Goal: Find specific page/section: Find specific page/section

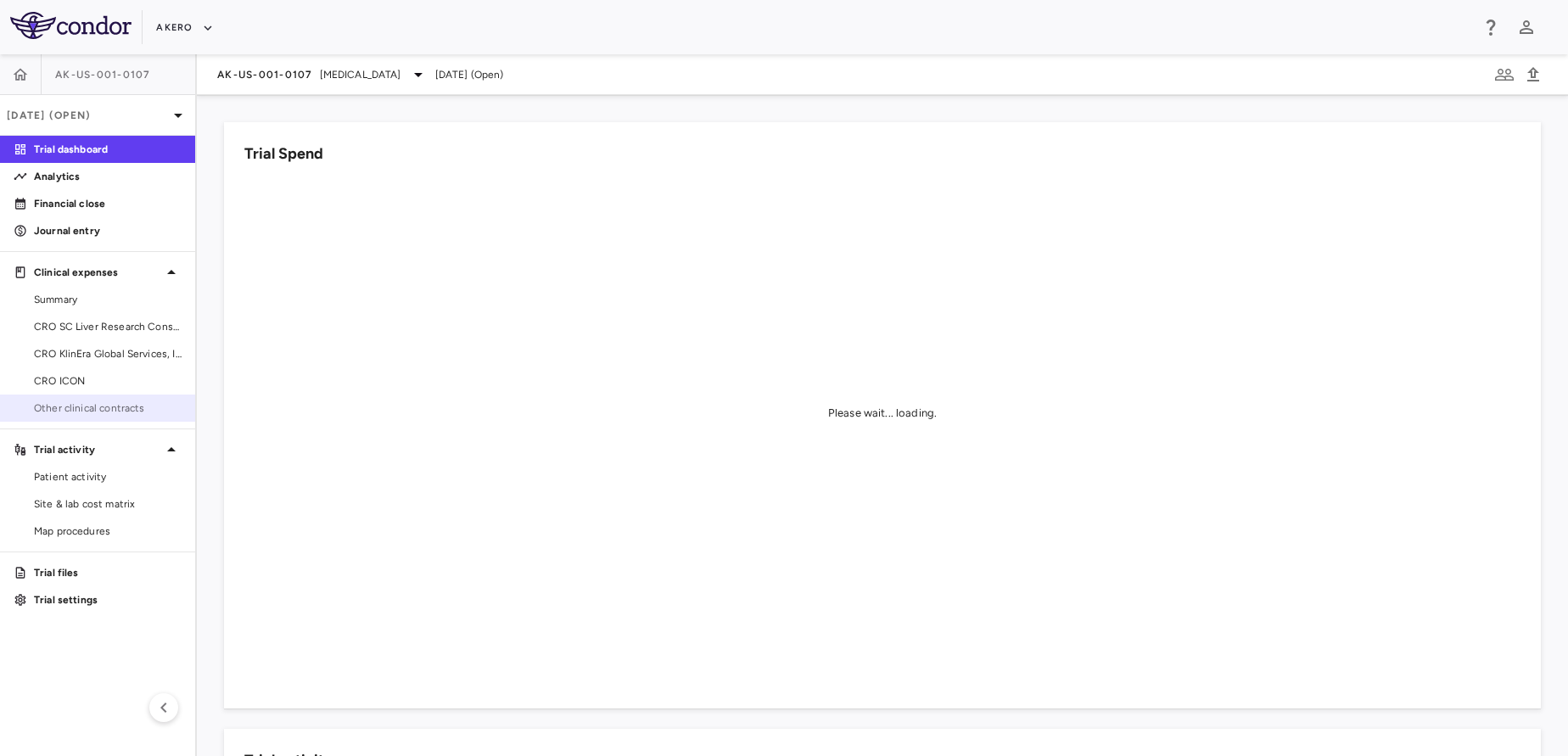
click at [77, 409] on span "Other clinical contracts" at bounding box center [108, 408] width 148 height 15
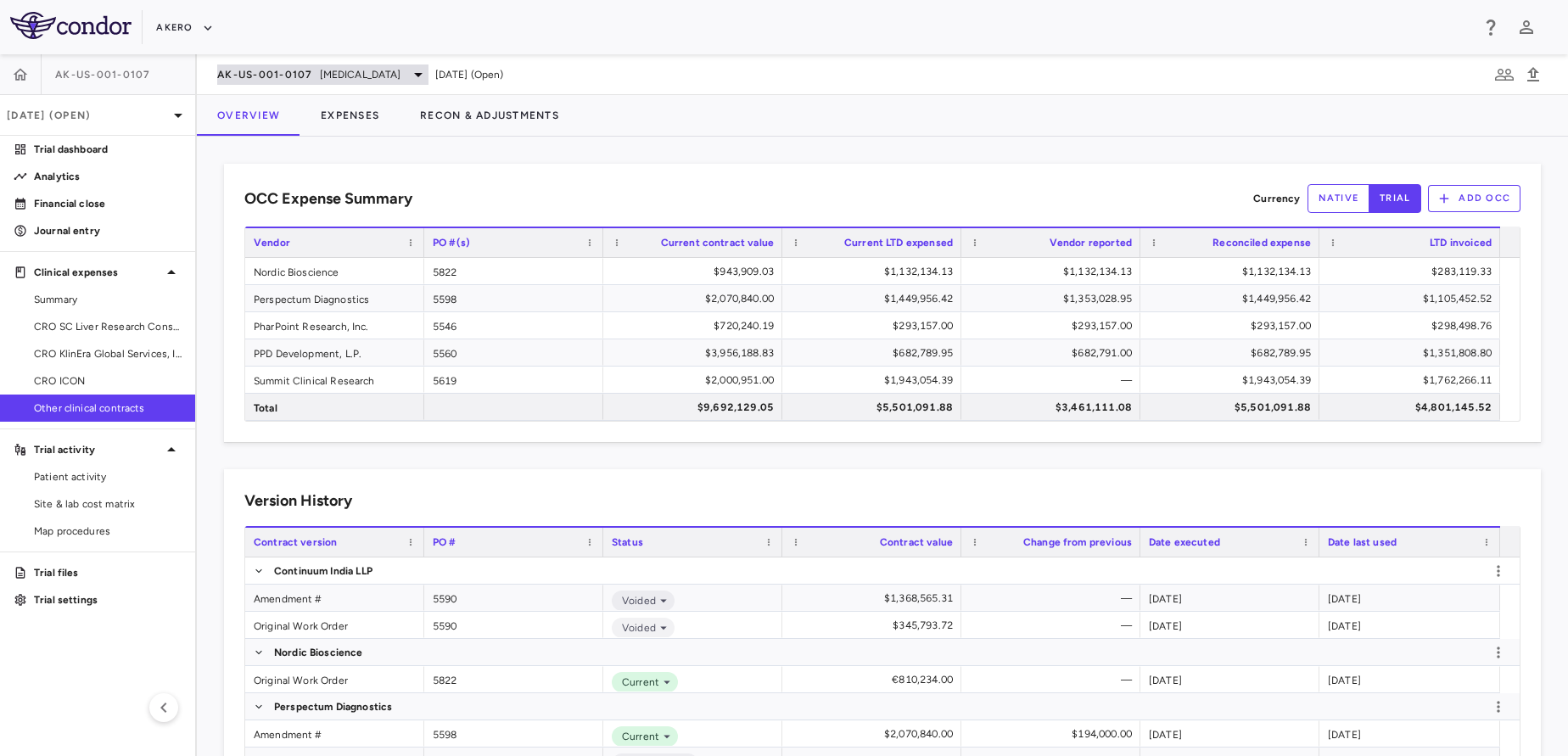
click at [331, 80] on span "[MEDICAL_DATA]" at bounding box center [360, 74] width 82 height 15
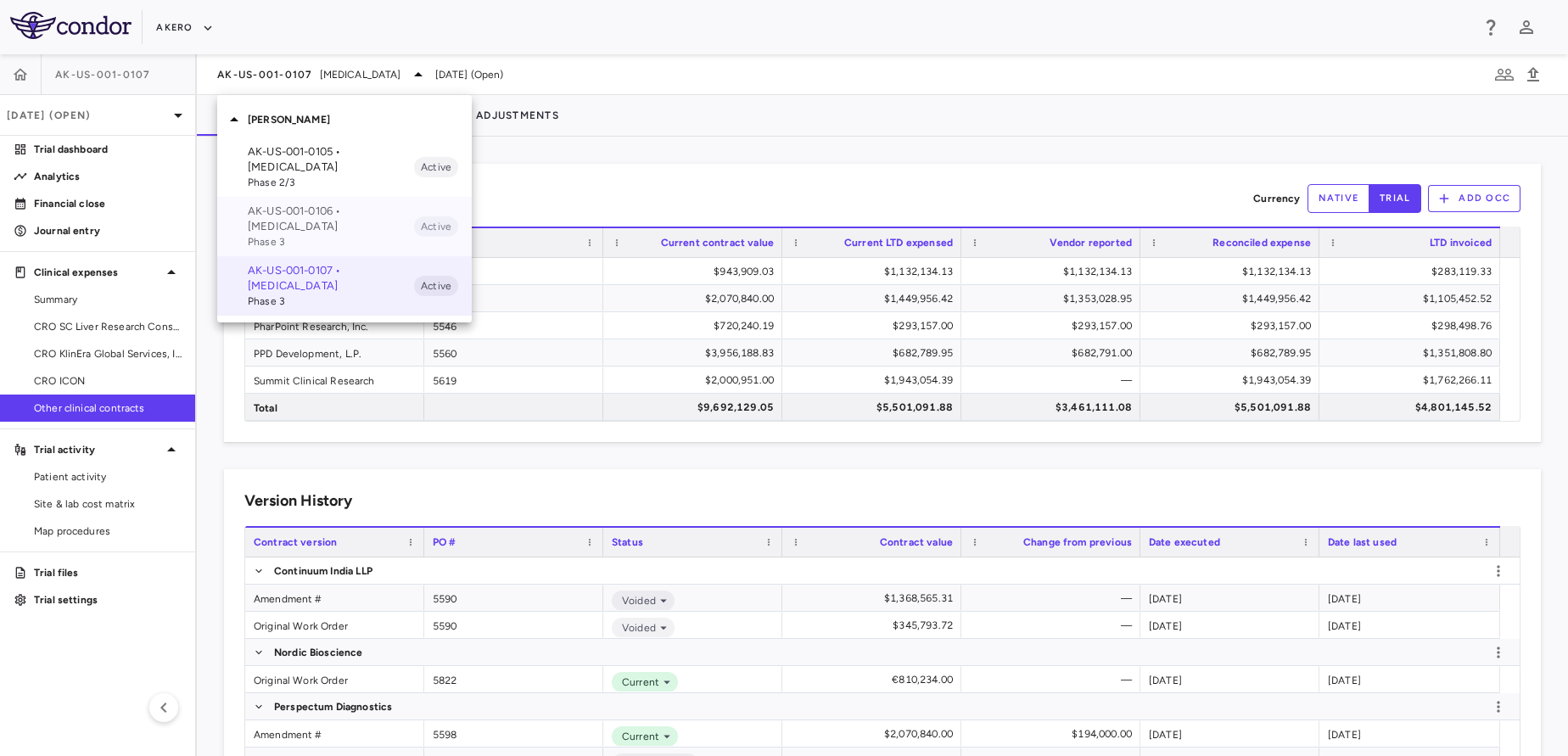
click at [283, 234] on span "Phase 3" at bounding box center [331, 241] width 166 height 15
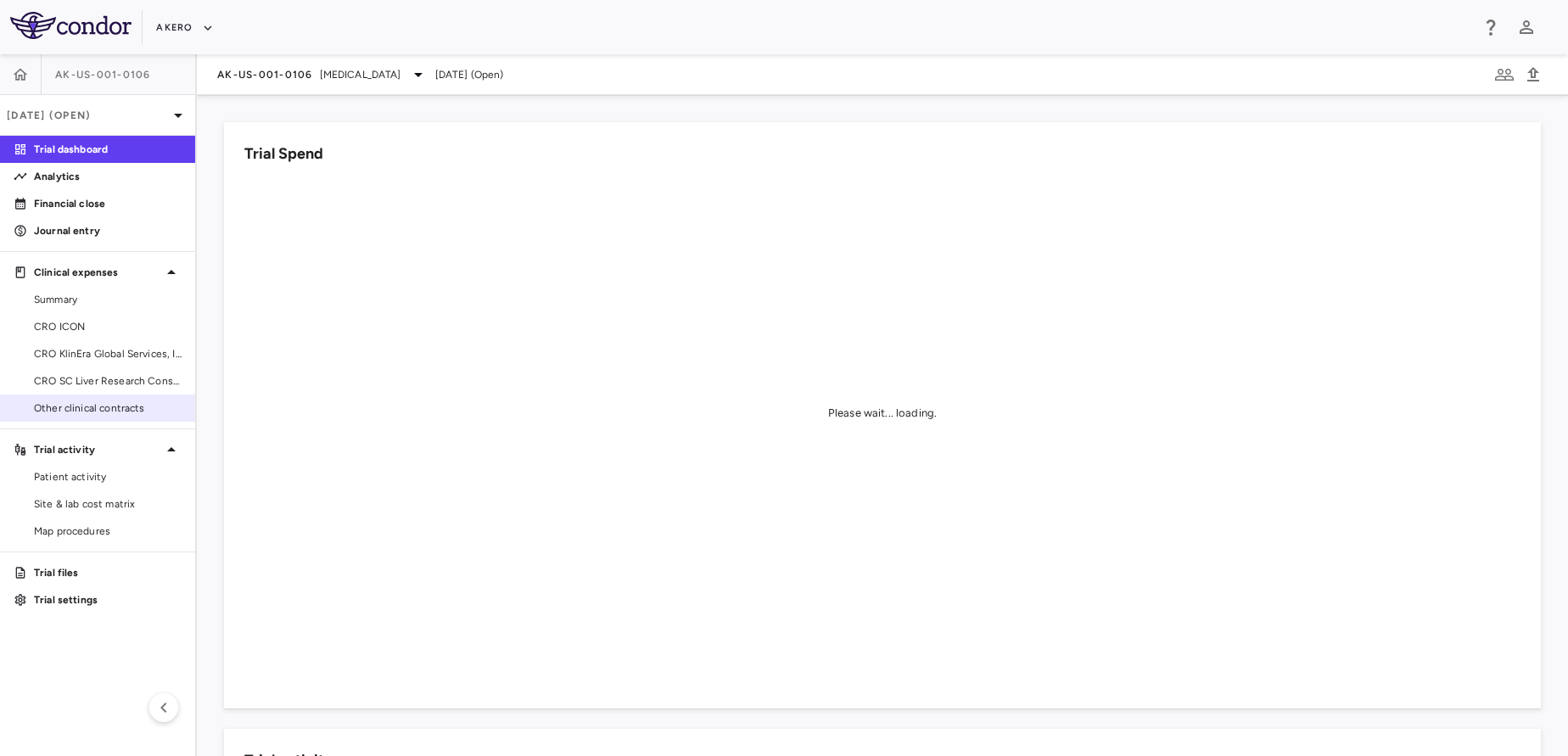
click at [112, 409] on span "Other clinical contracts" at bounding box center [108, 408] width 148 height 15
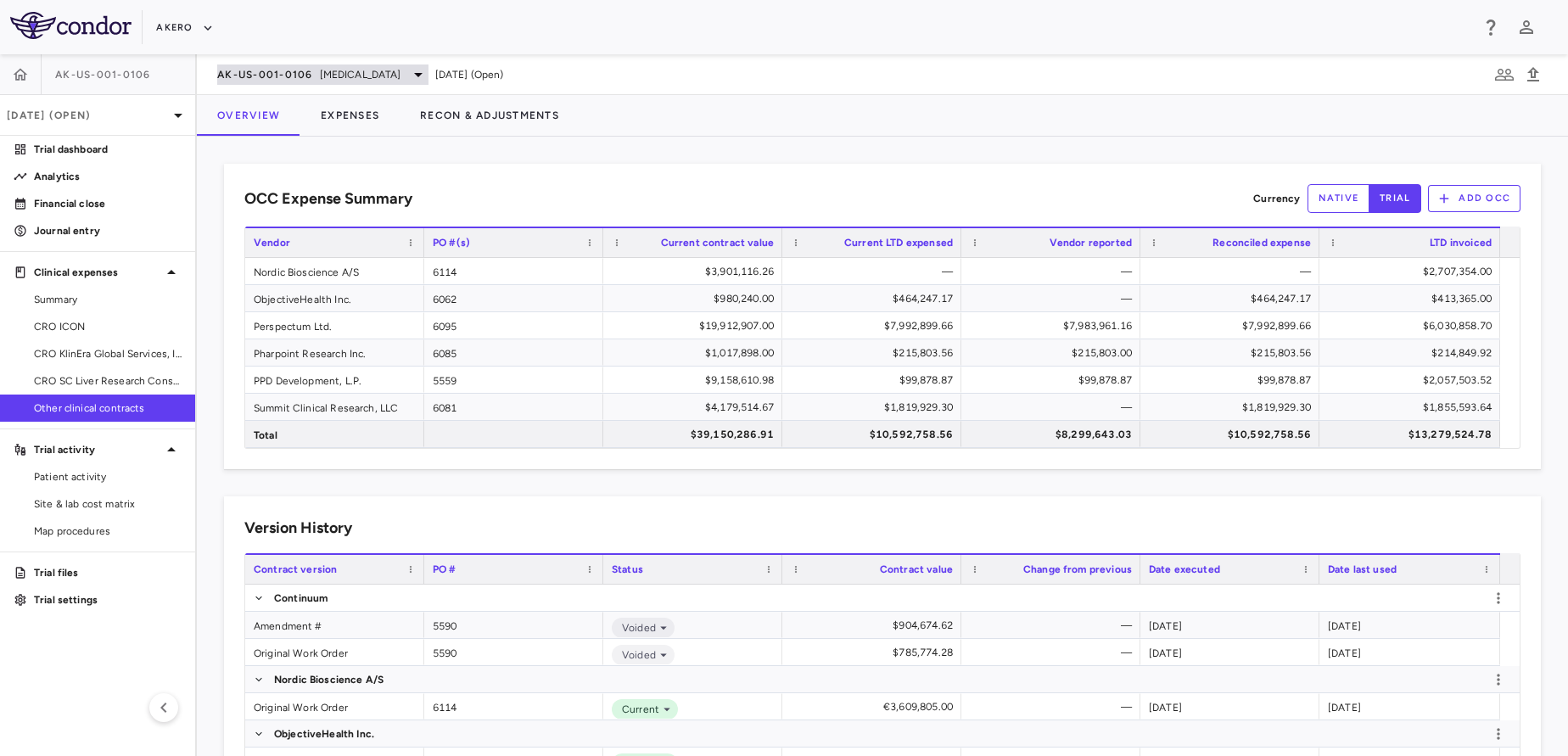
click at [342, 64] on div "AK-US-001-0106 [MEDICAL_DATA]" at bounding box center [323, 74] width 211 height 21
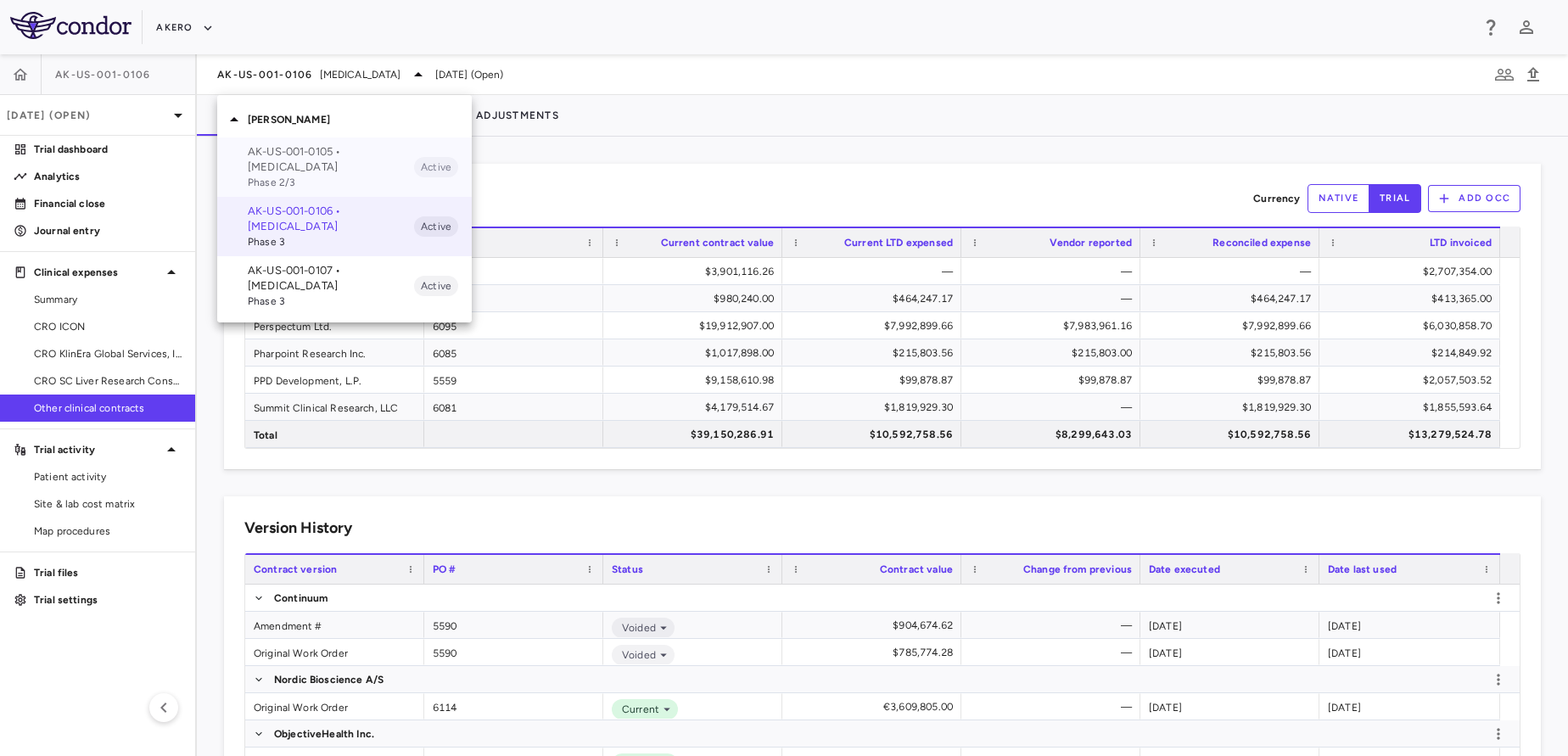
click at [323, 175] on span "Phase 2/3" at bounding box center [331, 182] width 166 height 15
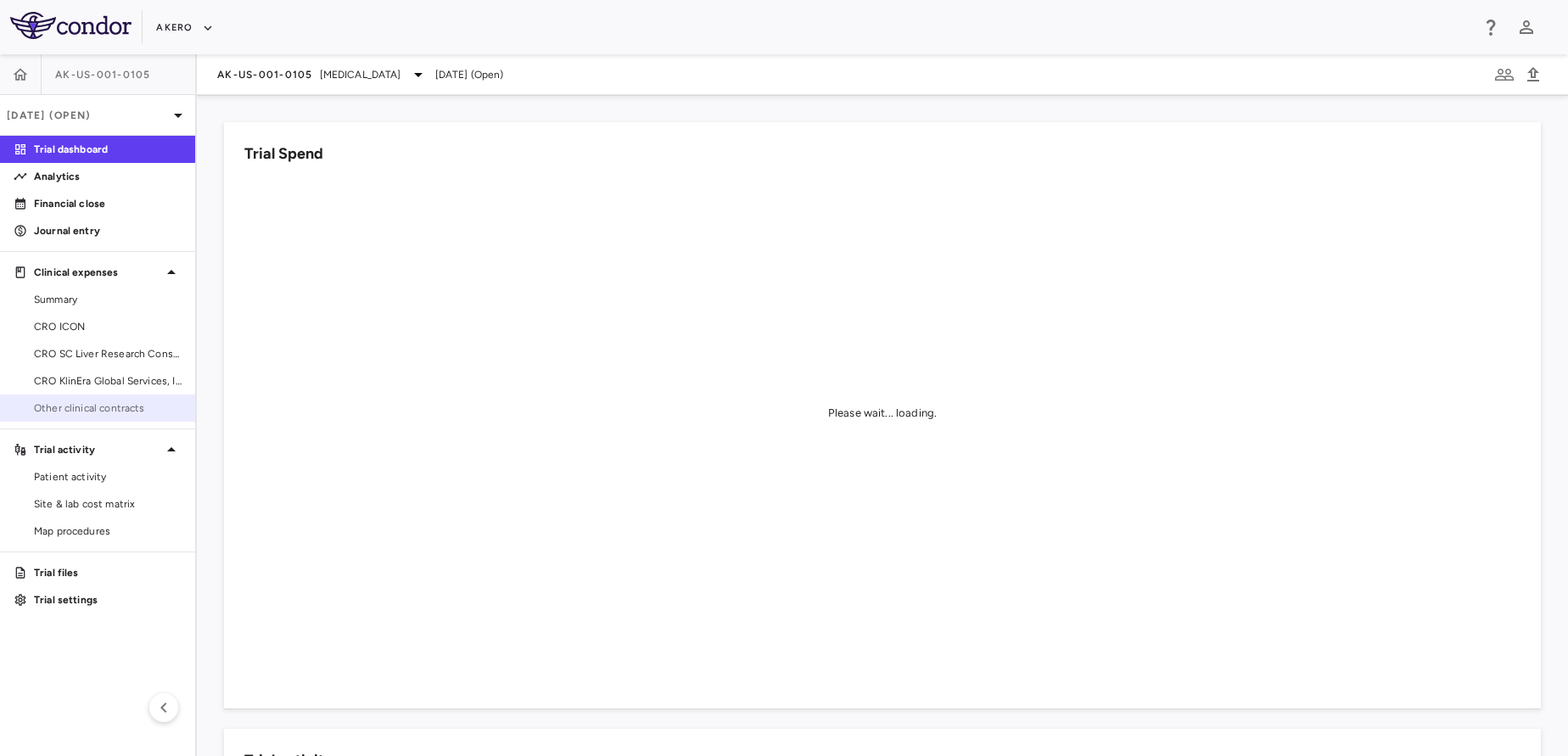
click at [105, 411] on span "Other clinical contracts" at bounding box center [108, 408] width 148 height 15
